Goal: Task Accomplishment & Management: Complete application form

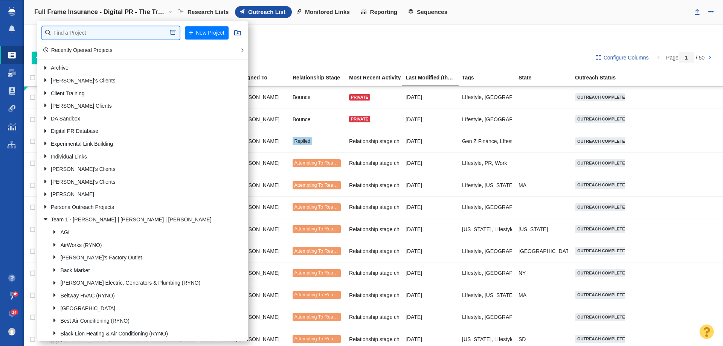
click at [85, 35] on input "text" at bounding box center [110, 32] width 137 height 13
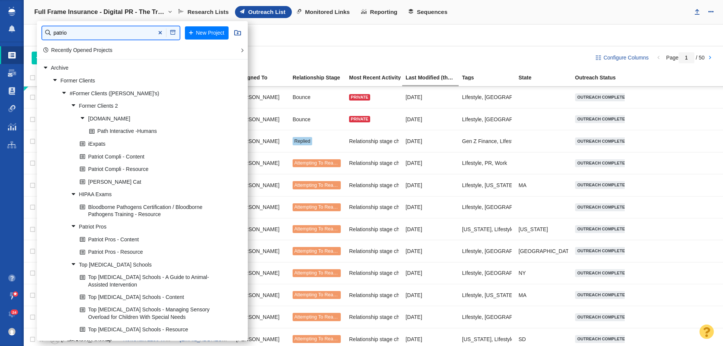
type input "patrio"
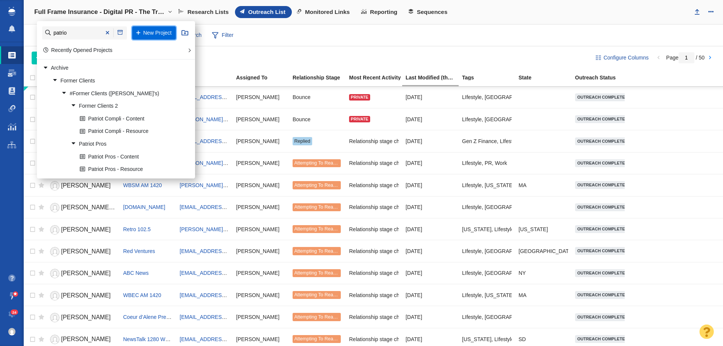
click at [162, 34] on button "New Project" at bounding box center [154, 32] width 44 height 13
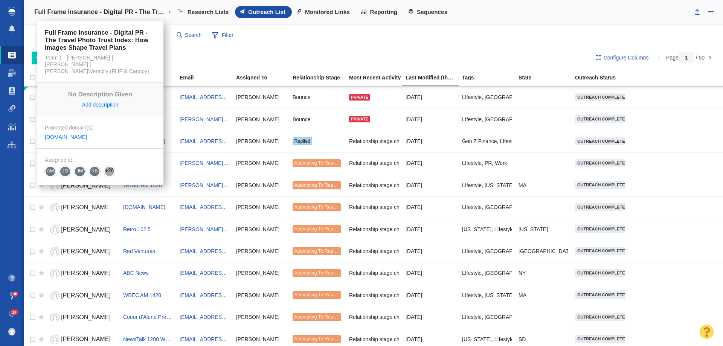
select select "DOMAIN"
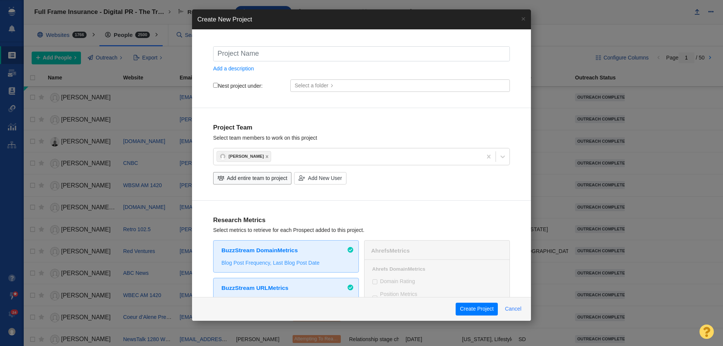
click at [519, 308] on button "Cancel" at bounding box center [512, 309] width 25 height 13
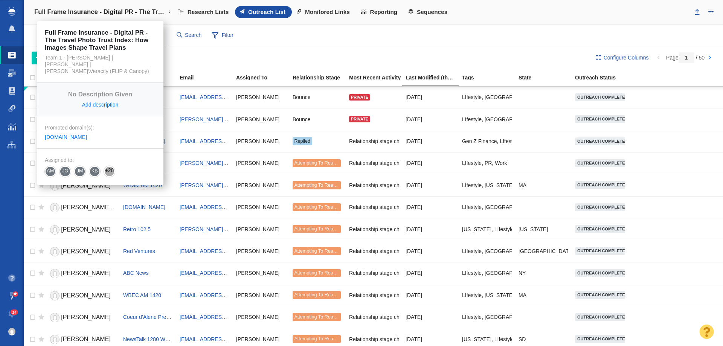
click at [124, 18] on link "Full Frame Insurance - Digital PR - The Travel Photo Trust Index: How Images Sh…" at bounding box center [102, 12] width 147 height 18
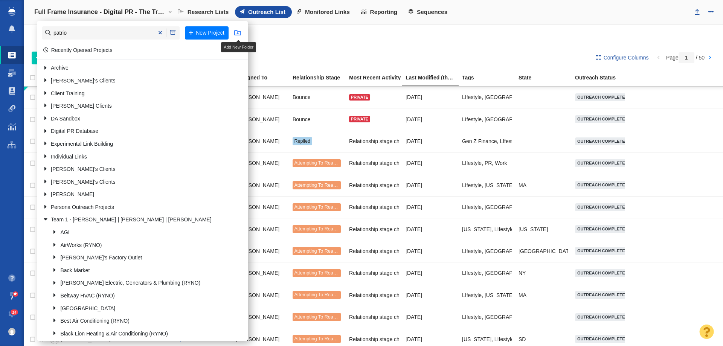
click at [235, 30] on span at bounding box center [237, 32] width 7 height 7
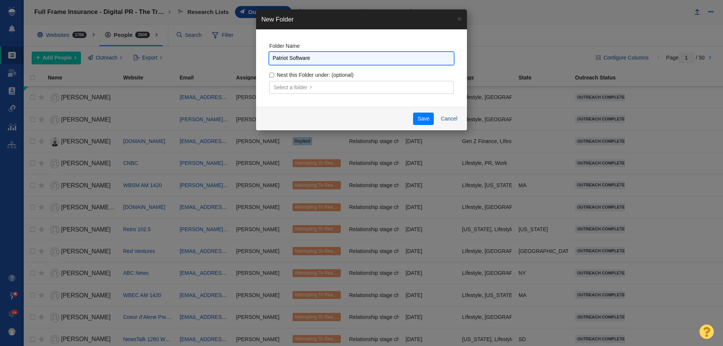
type input "Patriot Software"
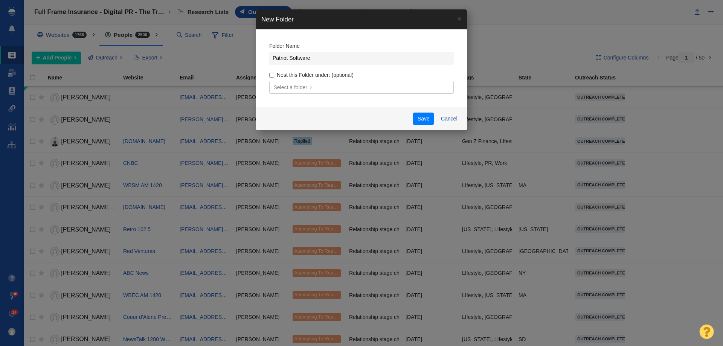
click at [273, 75] on input "Nest this Folder under: (optional)" at bounding box center [271, 75] width 5 height 5
checkbox input "true"
click at [298, 92] on body "Projects Dashboard Websites People Link Monitoring Reports Projects Home Help C…" at bounding box center [361, 173] width 723 height 346
click at [298, 92] on link "Select a folder" at bounding box center [361, 87] width 184 height 13
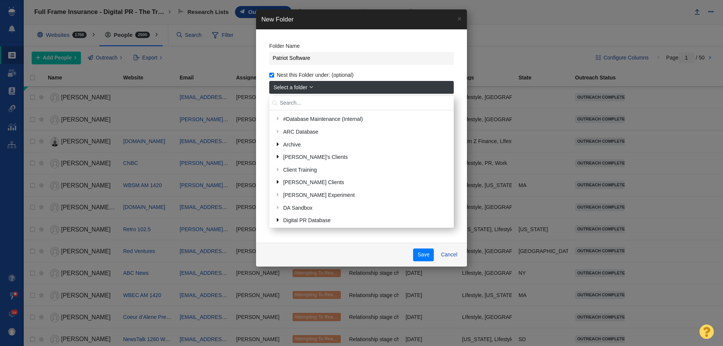
click at [328, 85] on link "Select a folder" at bounding box center [361, 87] width 184 height 13
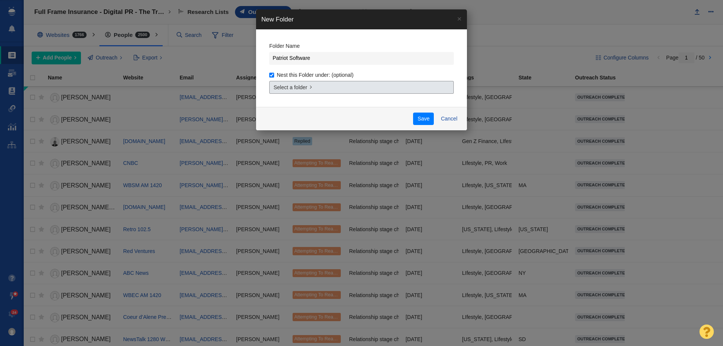
click at [321, 84] on link "Select a folder" at bounding box center [361, 87] width 184 height 13
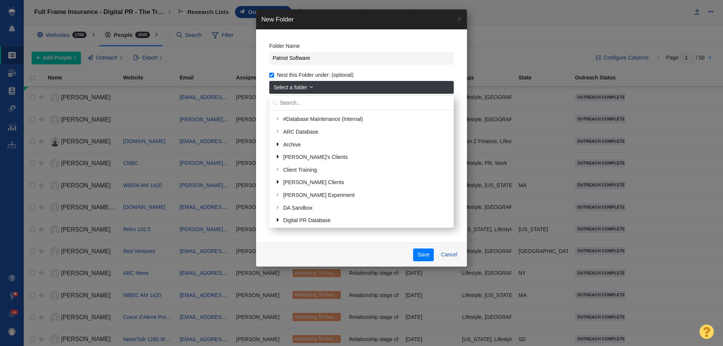
click at [306, 105] on input "text" at bounding box center [361, 103] width 184 height 15
type input "tyler"
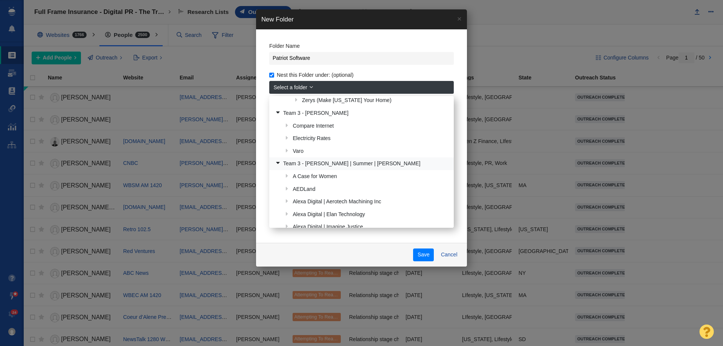
scroll to position [233, 0]
click at [299, 161] on link "Team 3 - [PERSON_NAME] | Summer | [PERSON_NAME]" at bounding box center [361, 164] width 177 height 12
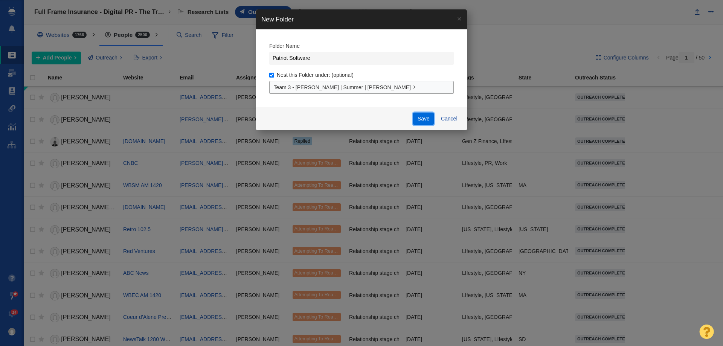
click at [424, 120] on button "Save" at bounding box center [423, 119] width 21 height 13
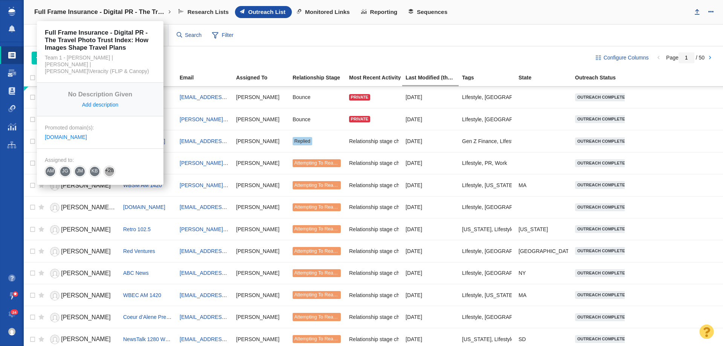
click at [136, 12] on h4 "Full Frame Insurance - Digital PR - The Travel Photo Trust Index: How Images Sh…" at bounding box center [100, 12] width 132 height 8
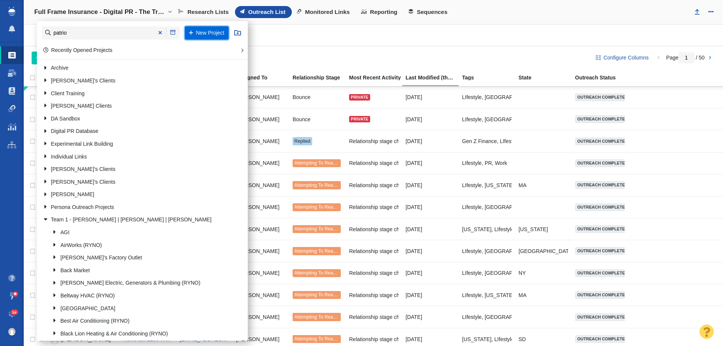
click at [194, 36] on button "New Project" at bounding box center [207, 32] width 44 height 13
select select "DOMAIN"
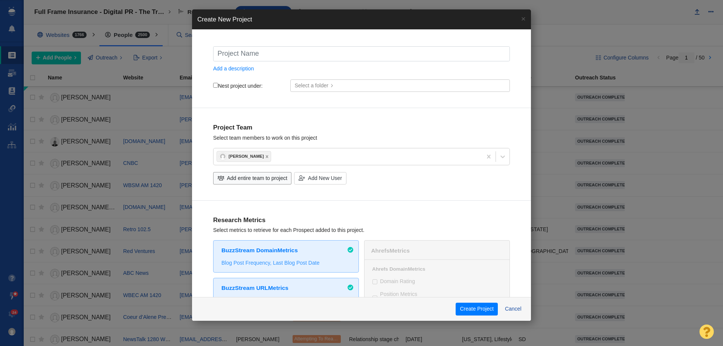
click at [290, 56] on input "text" at bounding box center [361, 53] width 297 height 15
type input "P"
checkbox input "true"
type input "Pa"
checkbox input "true"
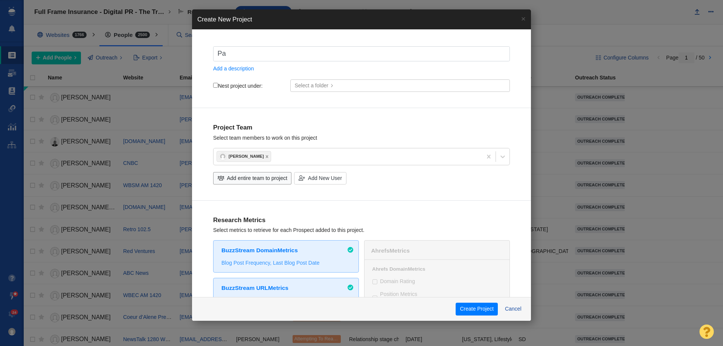
type input "Pat"
checkbox input "true"
type input "Patr"
checkbox input "true"
type input "Patri"
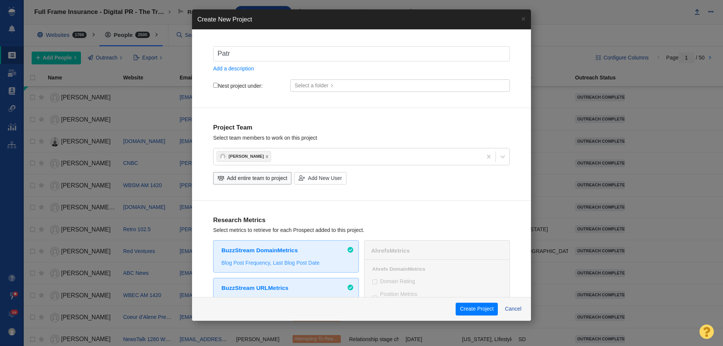
checkbox input "true"
type input "Patrio"
checkbox input "true"
type input "Patrio"
checkbox input "true"
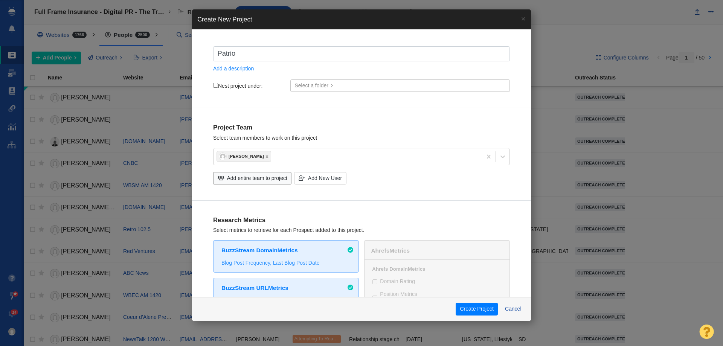
type input "Patrio"
checkbox input "true"
type input "Patriot"
checkbox input "true"
type input "Patriot"
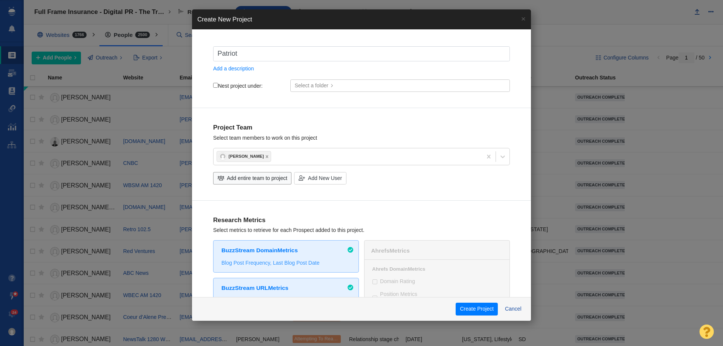
checkbox input "true"
type input "Patriot S"
checkbox input "true"
type input "Patriot So"
checkbox input "true"
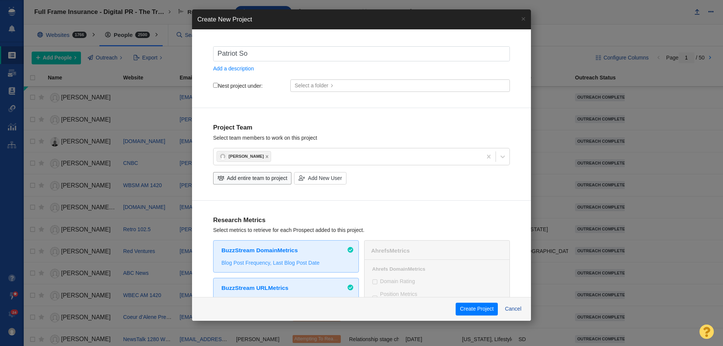
type input "Patriot Sof"
checkbox input "true"
type input "Patriot Soft"
checkbox input "true"
type input "Patriot Softw"
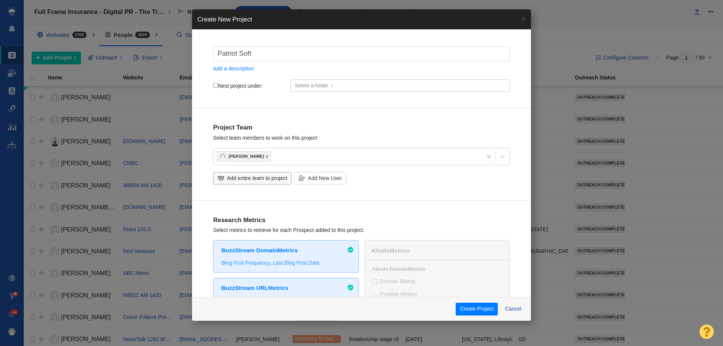
checkbox input "true"
type input "Patriot Softwa"
checkbox input "true"
type input "Patriot Softwar"
checkbox input "true"
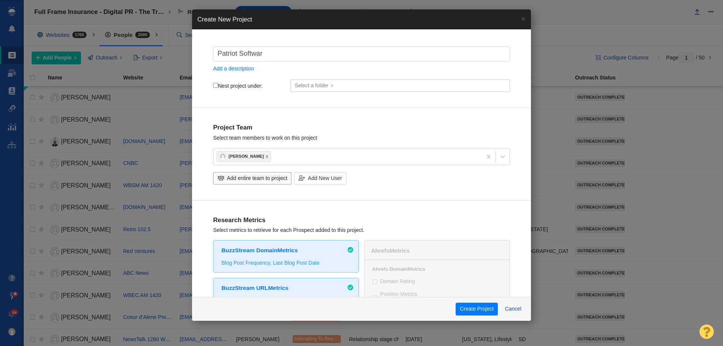
type input "Patriot Software"
checkbox input "true"
type input "Patriot Software"
checkbox input "true"
type input "Patriot Software -"
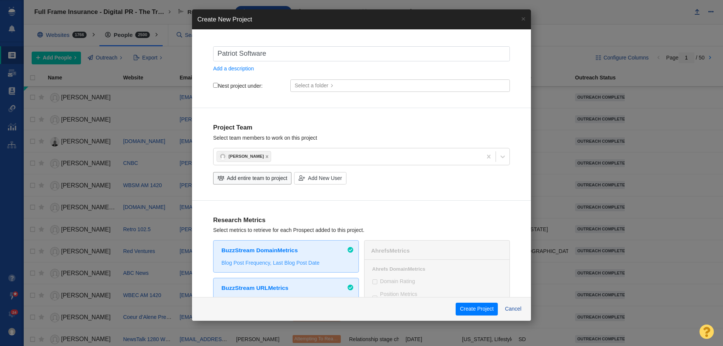
checkbox input "true"
type input "Patriot Software -"
checkbox input "true"
type input "Patriot Software - D"
checkbox input "true"
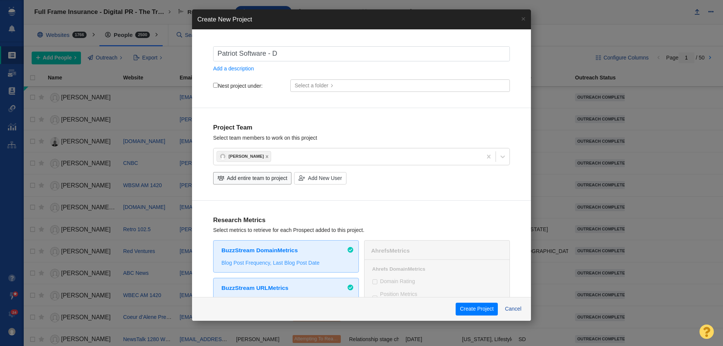
type input "Patriot Software - Di"
checkbox input "true"
type input "Patriot Software - Dig"
checkbox input "true"
type input "Patriot Software - Digi"
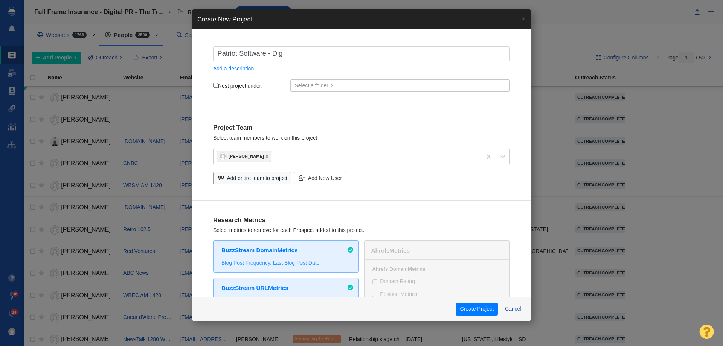
checkbox input "true"
type input "Patriot Software - Digit"
checkbox input "true"
type input "Patriot Software - Digita"
checkbox input "true"
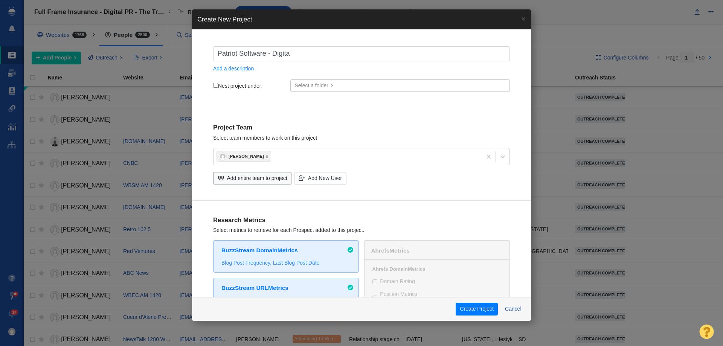
type input "Patriot Software - Digital"
checkbox input "true"
type input "Patriot Software - Digital"
checkbox input "true"
type input "Patriot Software - Digital P"
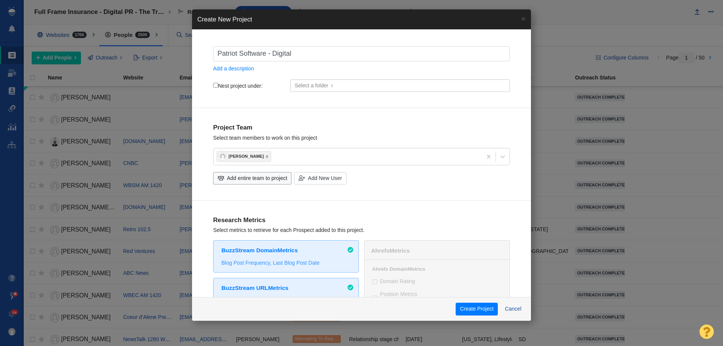
checkbox input "true"
type input "Patriot Software - Digital PR"
checkbox input "true"
type input "Patriot Software - Digital PR"
checkbox input "true"
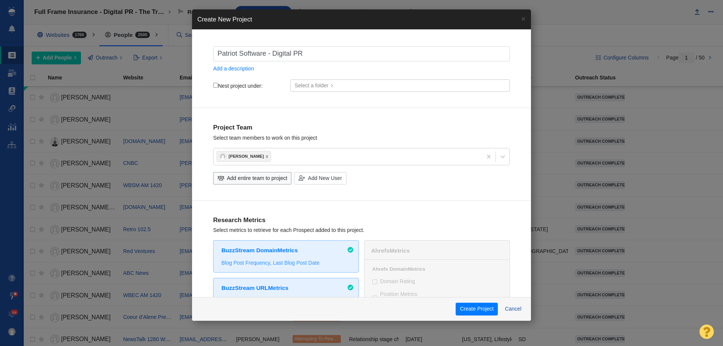
type input "Patriot Software - Digital PR 0"
checkbox input "true"
type input "Patriot Software - Digital PR 0"
checkbox input "true"
type input "Patriot Software - Digital PR 0"
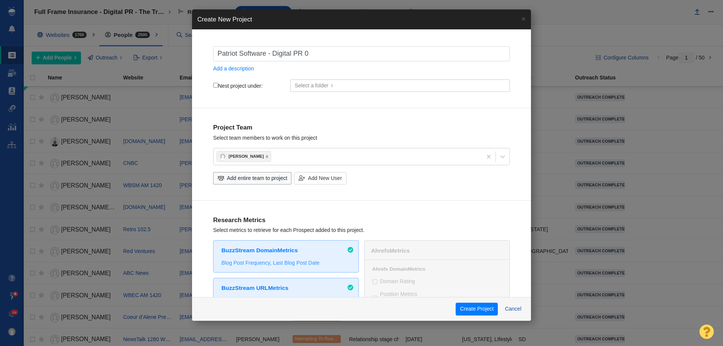
checkbox input "true"
type input "Patriot Software - Digital PR"
checkbox input "true"
type input "Patriot Software - Digital PR -"
checkbox input "true"
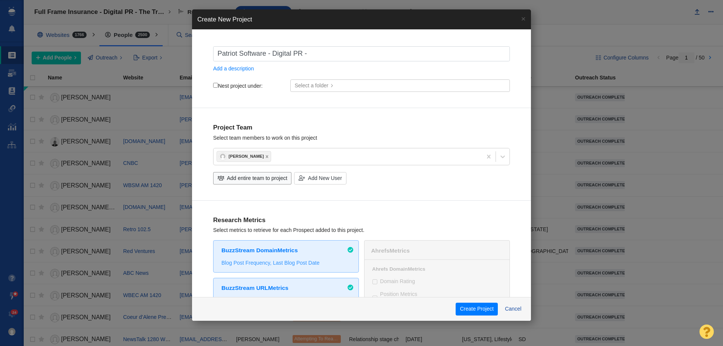
type input "Patriot Software - Digital PR -"
checkbox input "true"
type input "Patriot Software - Digital PR -"
click at [245, 181] on span "Add entire team to project" at bounding box center [257, 178] width 60 height 8
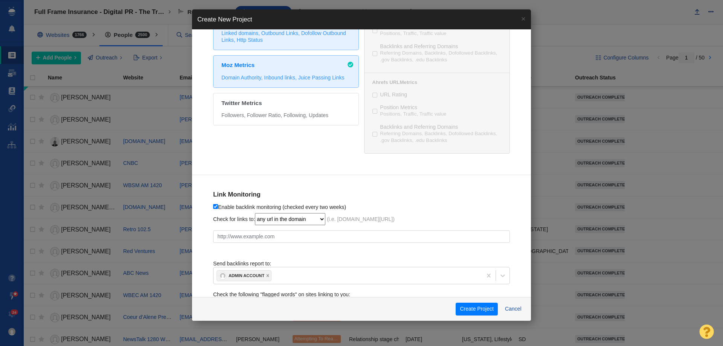
scroll to position [349, 0]
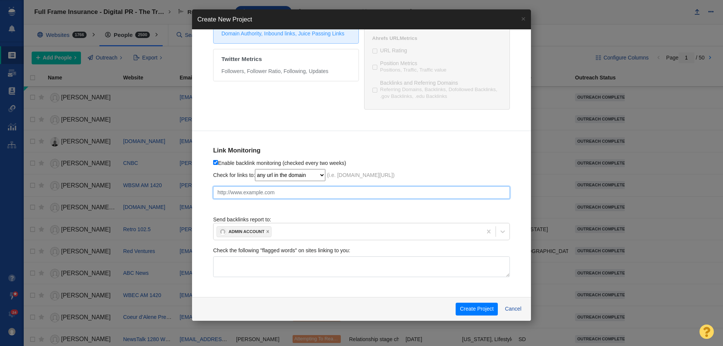
click at [274, 194] on input "text" at bounding box center [361, 192] width 297 height 13
paste input "https://www.patriotsoftware.com/blog/accounting/best-states-to-start-a-business…"
checkbox input "true"
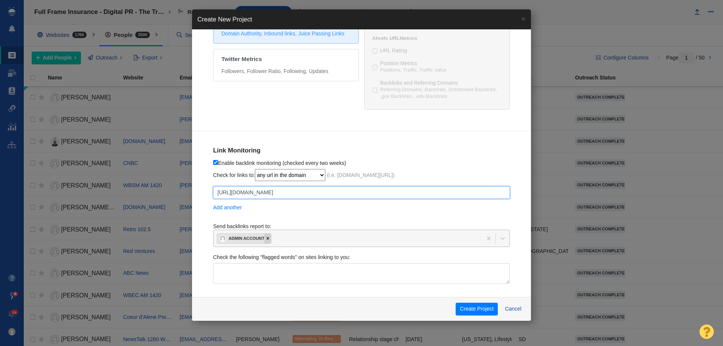
click at [268, 242] on div at bounding box center [267, 238] width 7 height 10
type input "https://www.patriotsoftware.com/blog/accounting/best-states-to-start-a-business…"
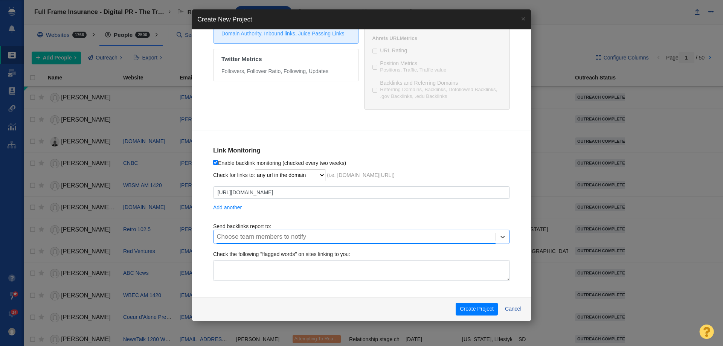
checkbox input "true"
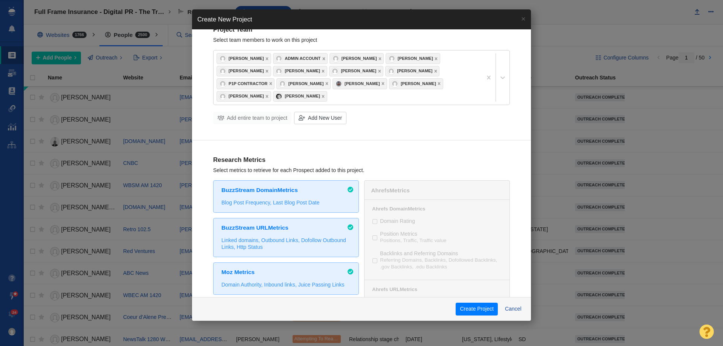
scroll to position [0, 0]
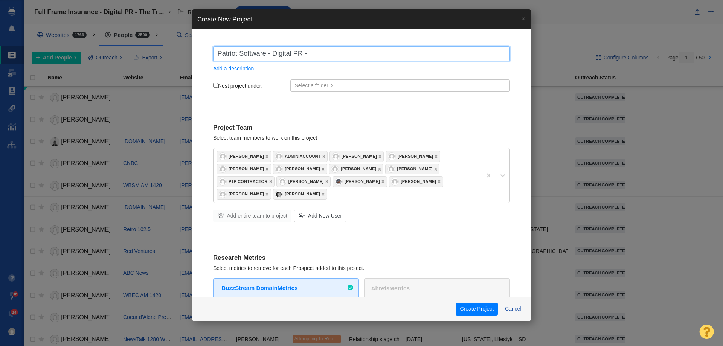
click at [347, 52] on input "Patriot Software - Digital PR -" at bounding box center [361, 53] width 297 height 15
paste input "Best States to Start a Business"
type input "Patriot Software - Digital PR - Best States to Start a Business"
checkbox input "true"
type input "Patriot Software - Digital PR - Best States to Start a Business"
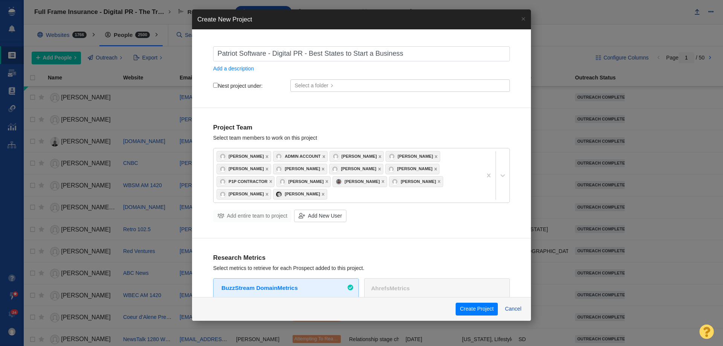
click at [213, 87] on input "Nest project under:" at bounding box center [215, 85] width 5 height 5
checkbox input "true"
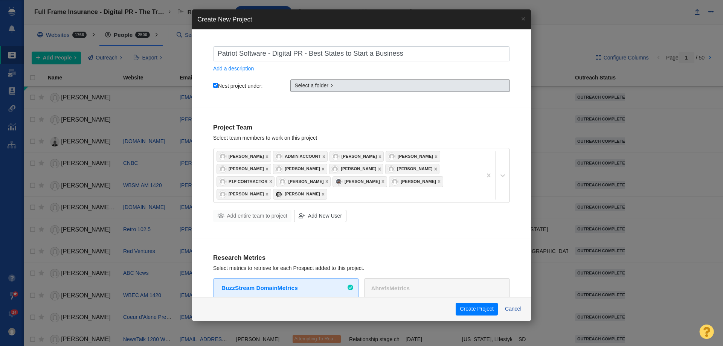
click at [324, 86] on span "Select a folder" at bounding box center [311, 86] width 34 height 8
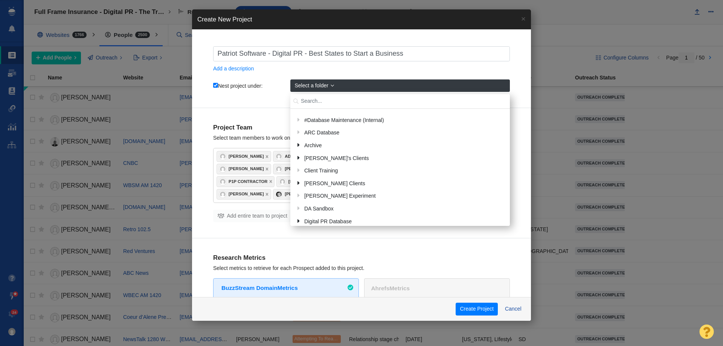
click at [322, 98] on input "text" at bounding box center [399, 101] width 219 height 15
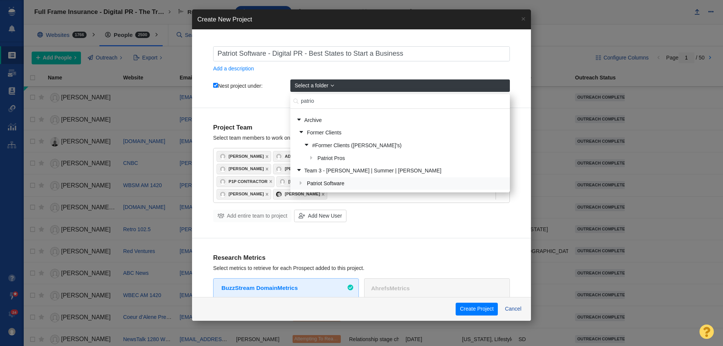
type input "patrio"
click at [336, 185] on div "Patriot Software" at bounding box center [404, 184] width 201 height 12
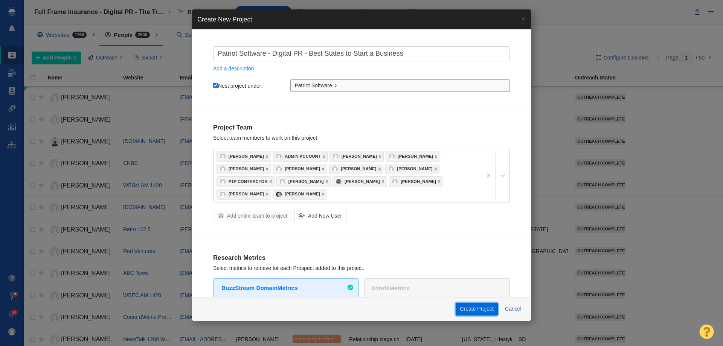
click at [465, 306] on button "Create Project" at bounding box center [477, 309] width 42 height 13
checkbox input "true"
